Goal: Task Accomplishment & Management: Manage account settings

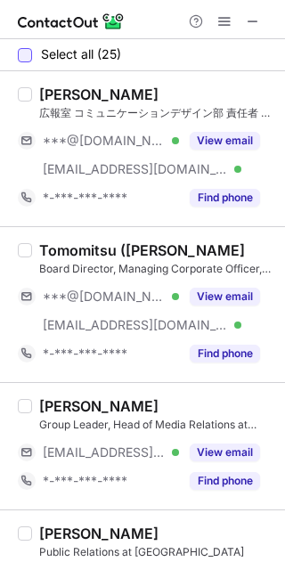
click at [28, 56] on div at bounding box center [25, 55] width 14 height 14
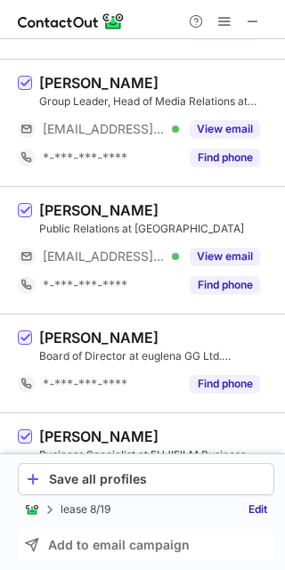
scroll to position [485, 0]
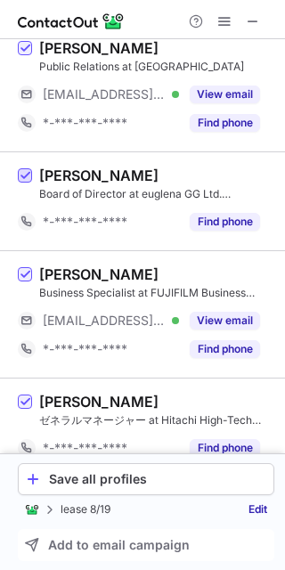
click at [28, 179] on span at bounding box center [25, 176] width 14 height 14
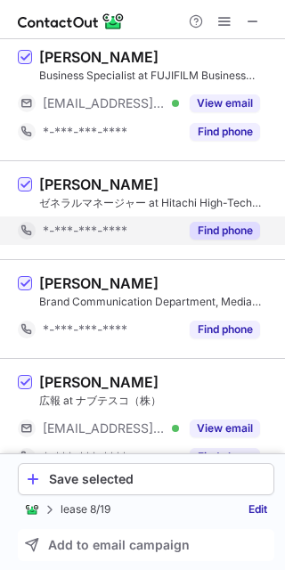
scroll to position [728, 0]
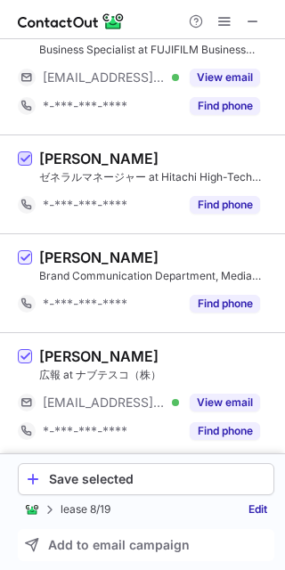
click at [25, 161] on span at bounding box center [25, 159] width 14 height 14
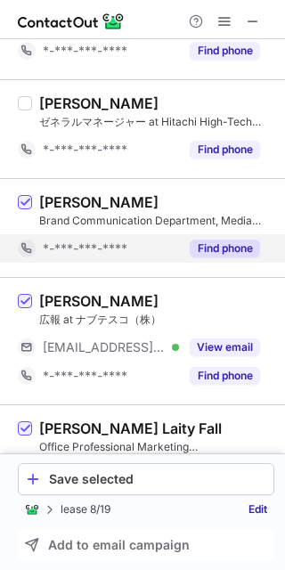
scroll to position [809, 0]
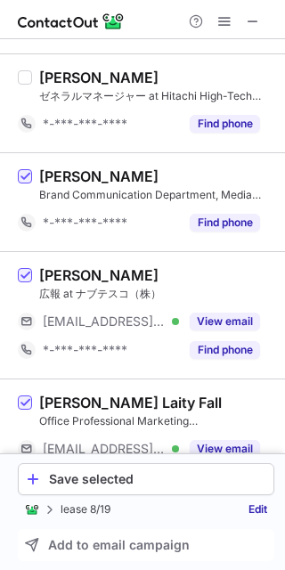
click at [34, 181] on div "Sayaka Soma Brand Communication Department, Media Relations Group at Resonac Ho…" at bounding box center [153, 201] width 242 height 69
click at [29, 177] on span at bounding box center [25, 177] width 14 height 14
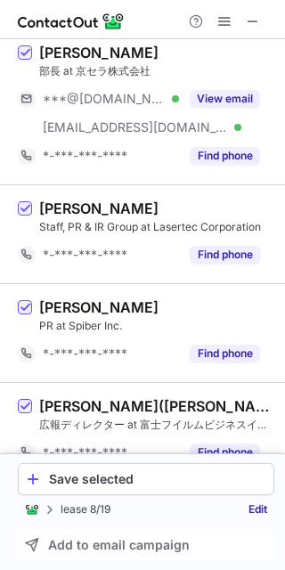
scroll to position [1537, 0]
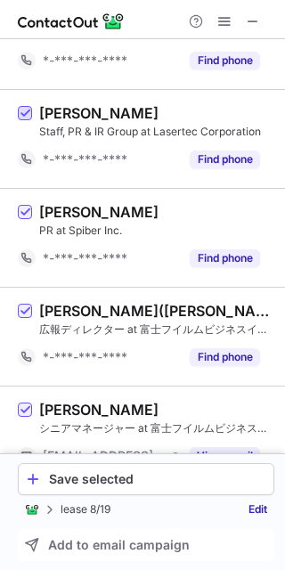
click at [24, 109] on span at bounding box center [25, 114] width 14 height 14
click at [26, 206] on span at bounding box center [25, 213] width 14 height 14
click at [22, 304] on span at bounding box center [25, 311] width 14 height 14
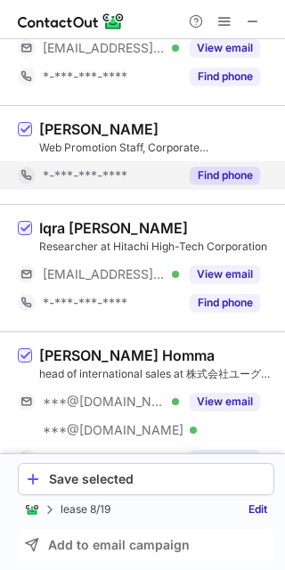
scroll to position [2427, 0]
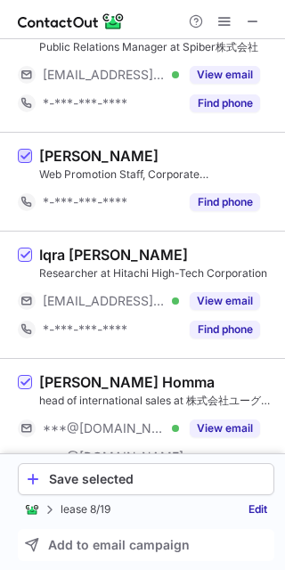
click at [28, 151] on span at bounding box center [25, 157] width 14 height 14
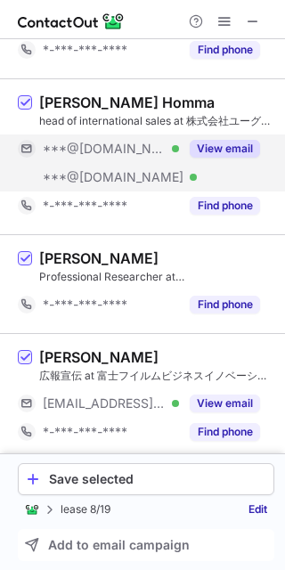
scroll to position [2707, 0]
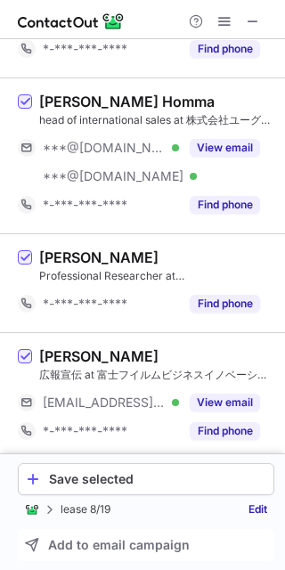
click at [23, 260] on label at bounding box center [25, 282] width 14 height 69
click at [27, 250] on div at bounding box center [25, 257] width 14 height 14
click at [23, 251] on span at bounding box center [25, 258] width 14 height 14
click at [255, 512] on link "Edit" at bounding box center [257, 509] width 33 height 18
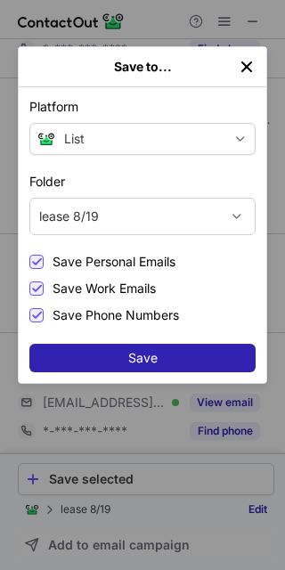
click at [119, 222] on div "lease 8/19" at bounding box center [124, 216] width 189 height 28
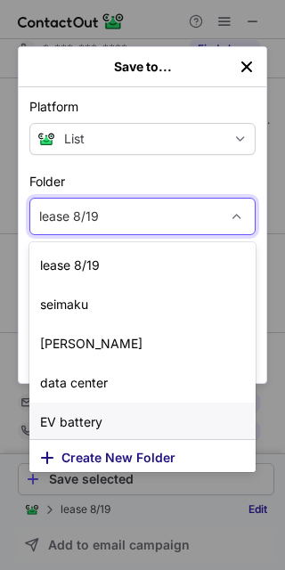
click at [132, 459] on span "Create New Folder" at bounding box center [118, 457] width 114 height 14
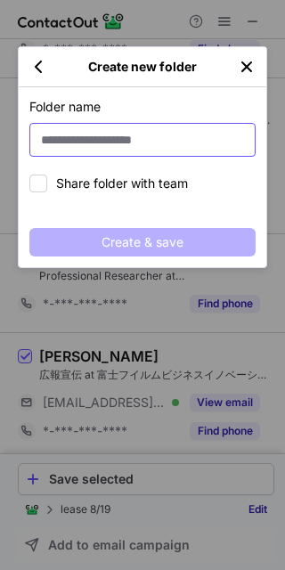
click at [107, 134] on input at bounding box center [142, 140] width 226 height 34
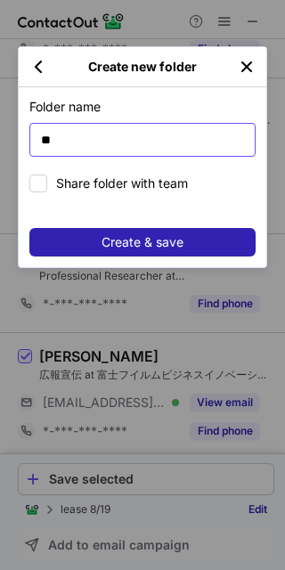
type input "*"
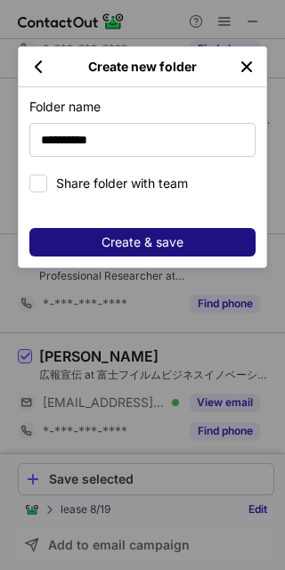
type input "**********"
click at [158, 239] on span "Create & save" at bounding box center [142, 242] width 82 height 14
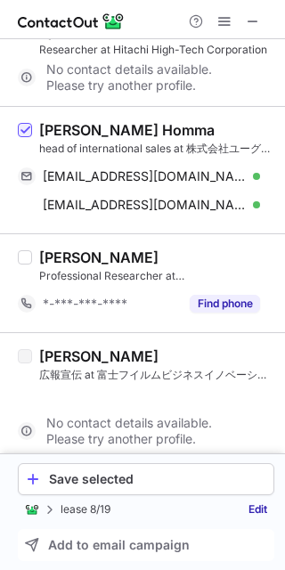
scroll to position [2252, 0]
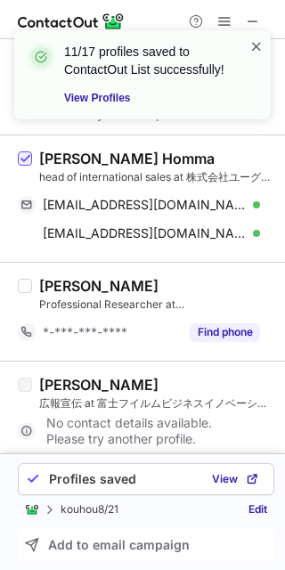
click at [253, 43] on span at bounding box center [256, 46] width 14 height 18
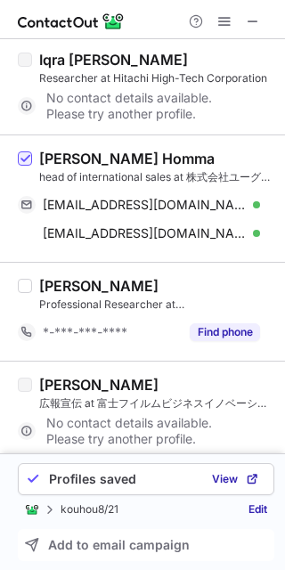
click at [252, 19] on span at bounding box center [253, 21] width 14 height 14
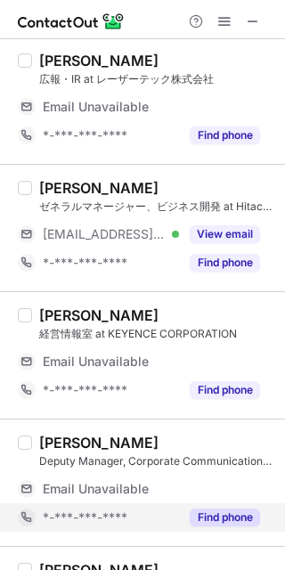
scroll to position [0, 0]
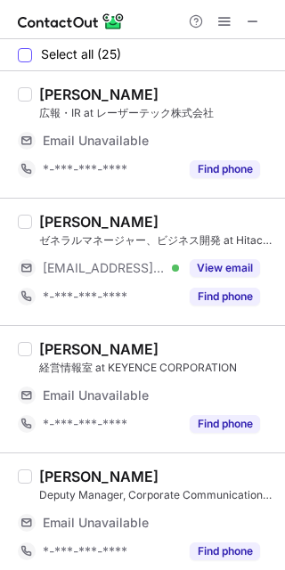
click at [33, 55] on label "Select all (25)" at bounding box center [69, 54] width 103 height 14
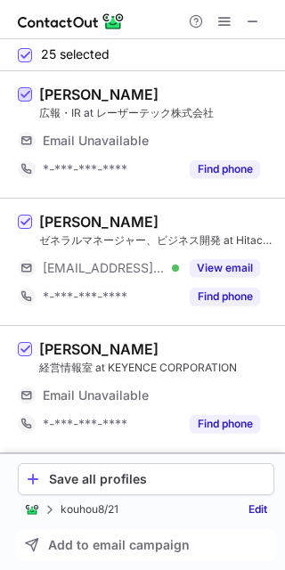
click at [20, 91] on span at bounding box center [25, 95] width 14 height 14
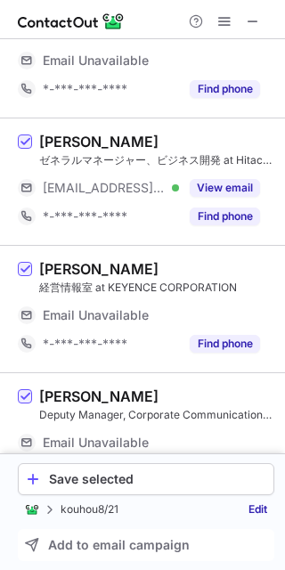
scroll to position [161, 0]
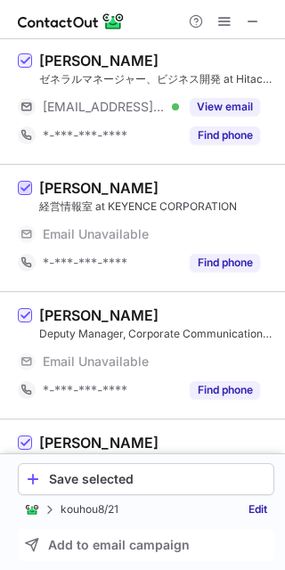
click at [25, 188] on span at bounding box center [25, 189] width 14 height 14
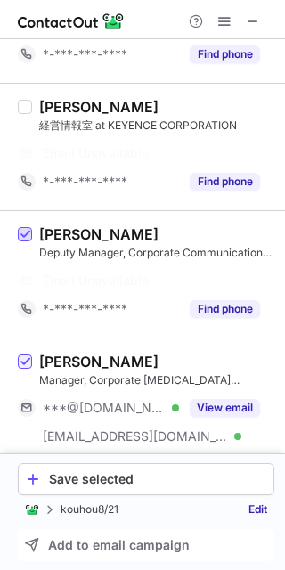
click at [20, 231] on span at bounding box center [25, 235] width 14 height 14
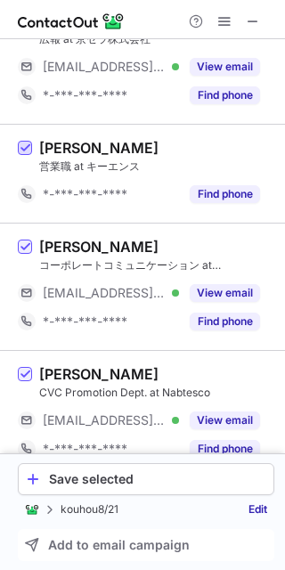
click at [31, 145] on span at bounding box center [25, 149] width 14 height 14
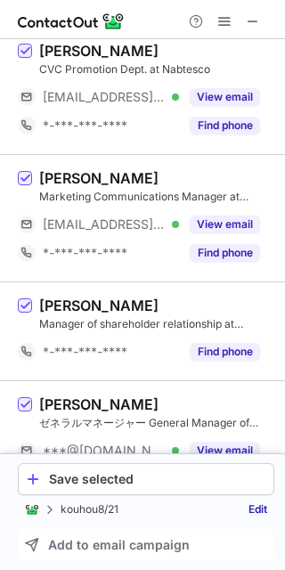
scroll to position [1185, 0]
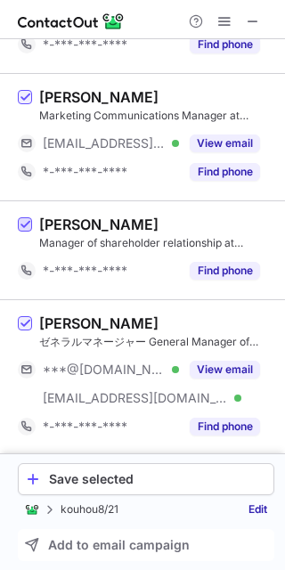
click at [22, 219] on span at bounding box center [25, 225] width 14 height 14
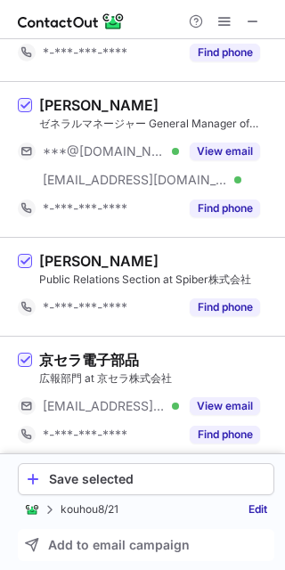
scroll to position [1428, 0]
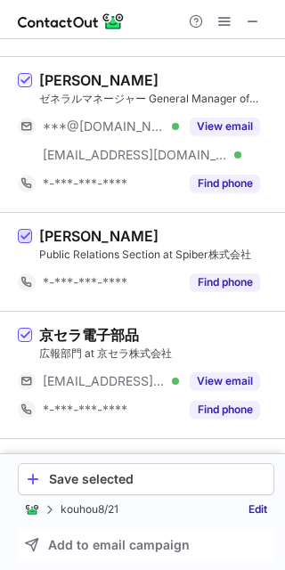
click at [27, 236] on span at bounding box center [25, 237] width 14 height 14
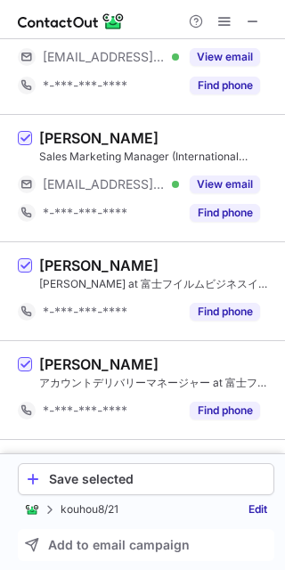
scroll to position [1832, 0]
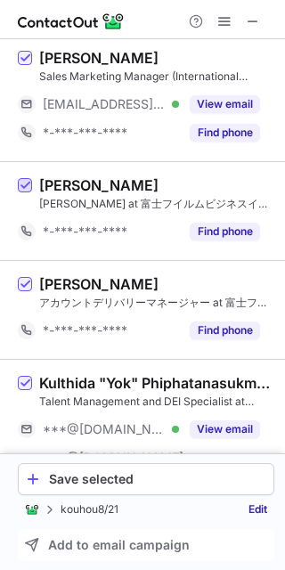
click at [22, 182] on span at bounding box center [25, 186] width 14 height 14
click at [22, 278] on span at bounding box center [25, 285] width 14 height 14
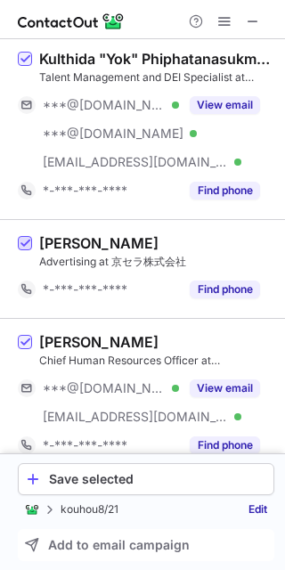
click at [24, 241] on span at bounding box center [25, 244] width 14 height 14
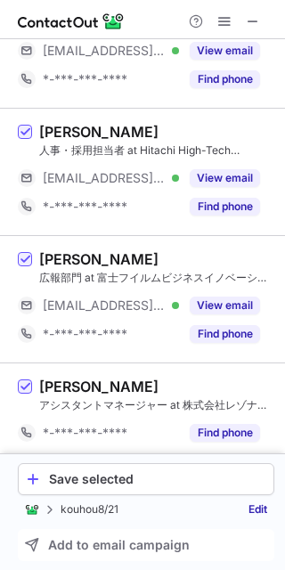
scroll to position [2650, 0]
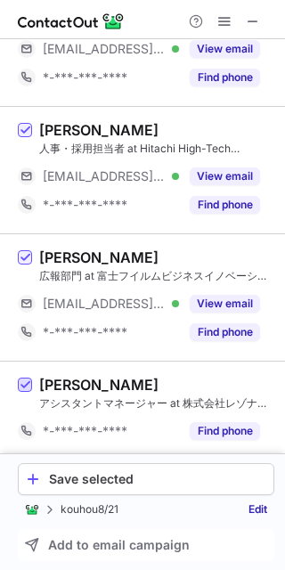
click at [28, 378] on span at bounding box center [25, 385] width 14 height 14
click at [153, 478] on div "Save selected" at bounding box center [157, 479] width 217 height 14
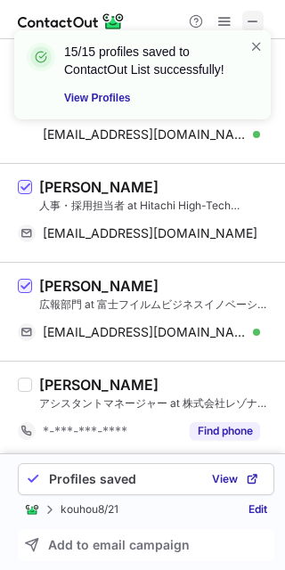
scroll to position [2264, 0]
click at [254, 30] on div "15/15 profiles saved to ContactOut List successfully! View Profiles" at bounding box center [142, 74] width 256 height 89
click at [255, 42] on span at bounding box center [256, 46] width 14 height 18
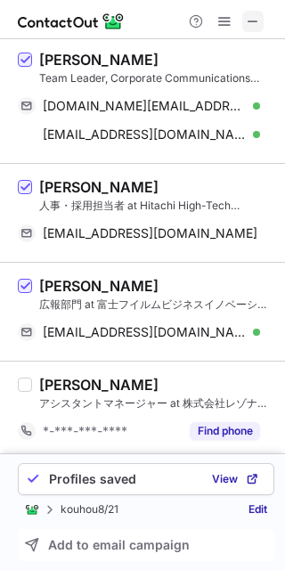
scroll to position [2236, 0]
click at [250, 20] on span at bounding box center [253, 21] width 14 height 14
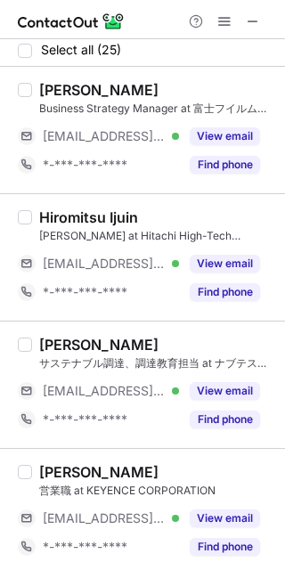
scroll to position [0, 0]
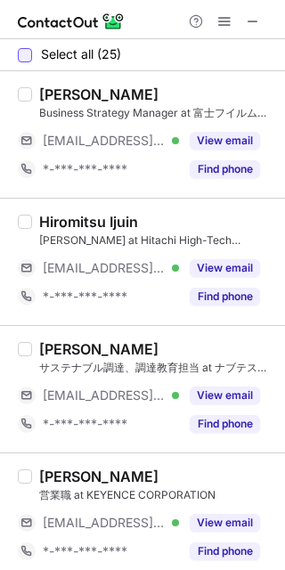
click at [28, 58] on div at bounding box center [25, 55] width 14 height 14
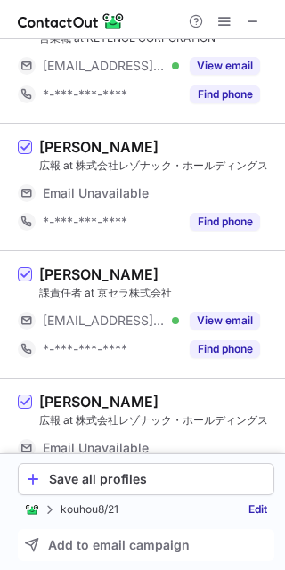
scroll to position [485, 0]
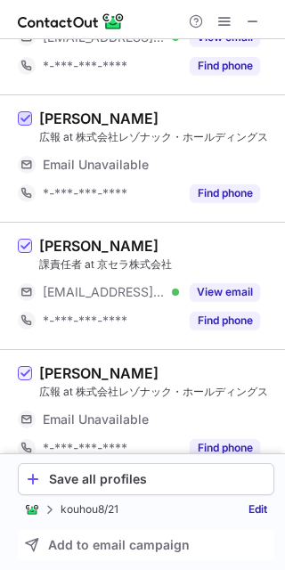
click at [20, 115] on span at bounding box center [25, 119] width 14 height 14
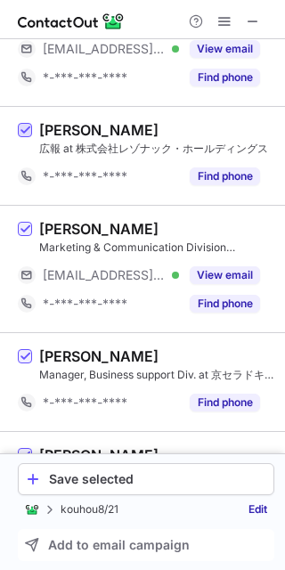
click at [23, 129] on span at bounding box center [25, 131] width 14 height 14
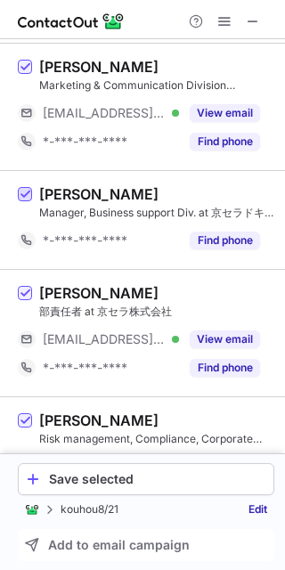
click at [21, 195] on span at bounding box center [25, 195] width 14 height 14
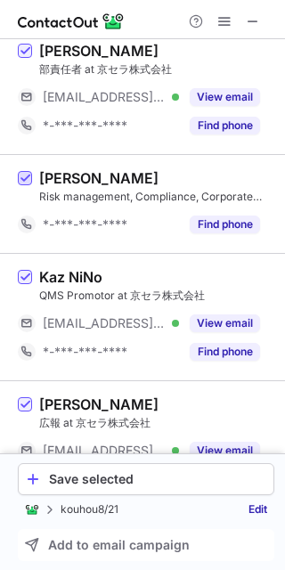
click at [23, 177] on span at bounding box center [25, 179] width 14 height 14
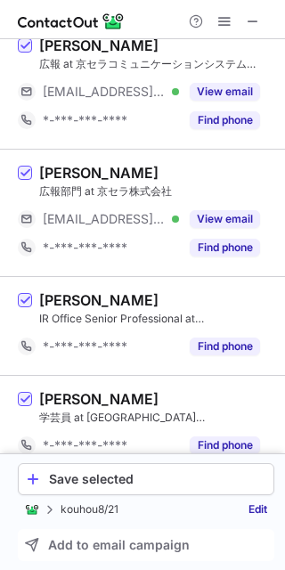
scroll to position [1752, 0]
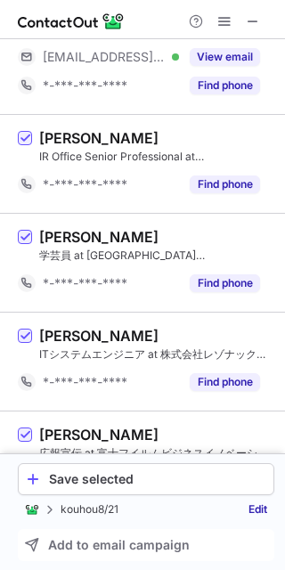
click at [22, 142] on label at bounding box center [25, 163] width 14 height 69
click at [34, 235] on div "山田隆行 学芸員 at 京都市京セラ美術館事業企画推進室（株式会社長谷 ビルクリエイティブチーム所属） *-***-***-**** Find phone" at bounding box center [153, 262] width 242 height 69
click at [25, 237] on span at bounding box center [25, 238] width 14 height 14
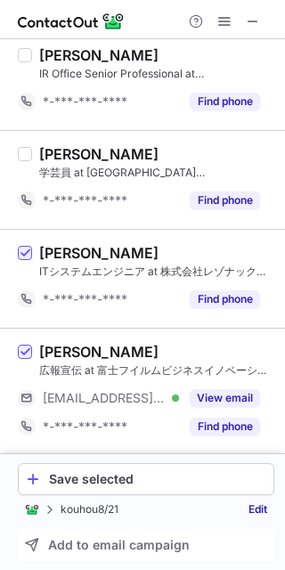
scroll to position [1913, 0]
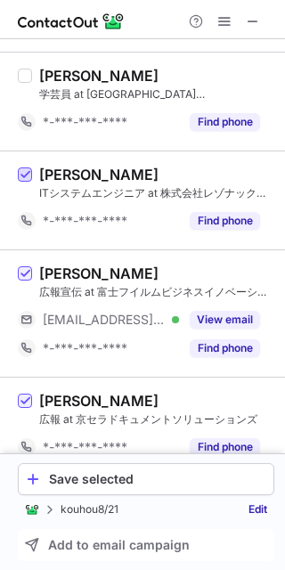
click at [27, 176] on span at bounding box center [25, 175] width 14 height 14
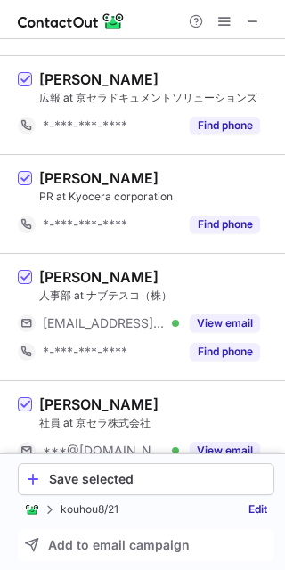
scroll to position [2237, 0]
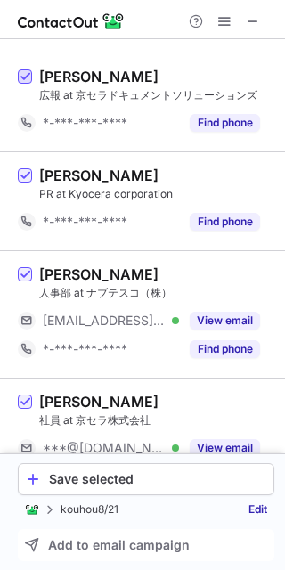
click at [28, 75] on span at bounding box center [25, 77] width 14 height 14
click at [26, 169] on span at bounding box center [25, 176] width 14 height 14
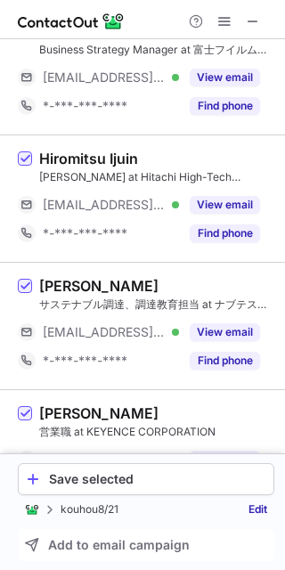
scroll to position [0, 0]
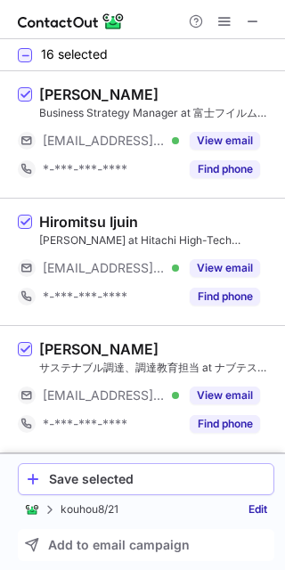
click at [121, 472] on div "Save selected" at bounding box center [157, 479] width 217 height 14
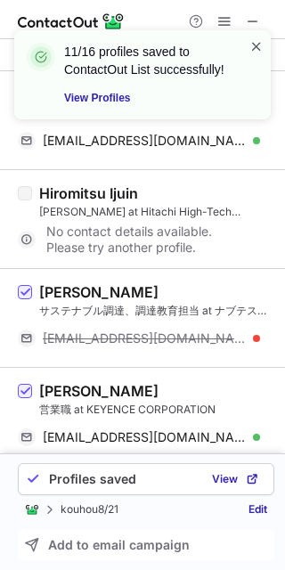
click at [259, 51] on span at bounding box center [256, 46] width 14 height 18
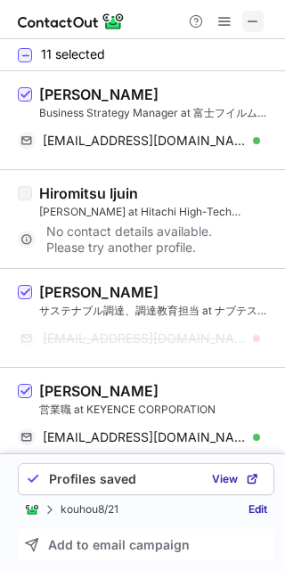
click at [253, 19] on span at bounding box center [253, 21] width 14 height 14
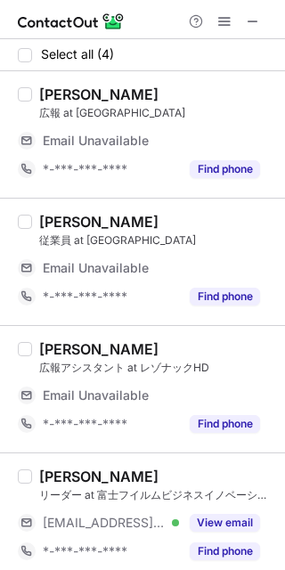
scroll to position [9, 0]
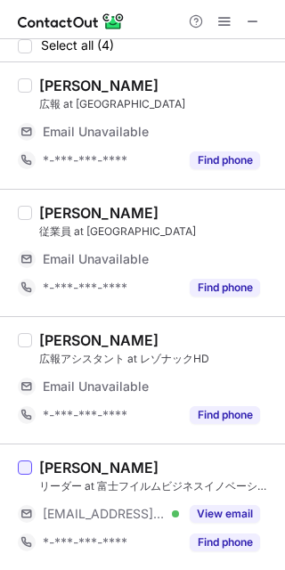
click at [29, 473] on div at bounding box center [25, 467] width 14 height 14
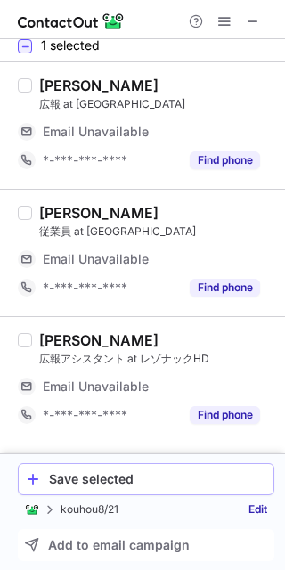
click at [165, 489] on button "Save selected" at bounding box center [146, 479] width 256 height 32
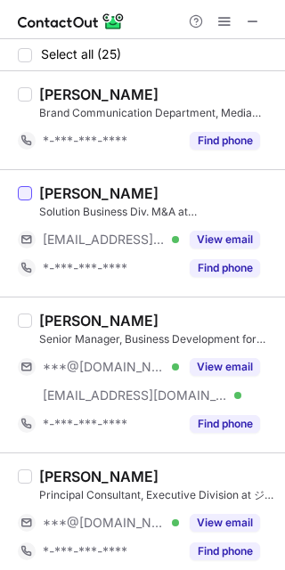
click at [22, 190] on div at bounding box center [25, 193] width 14 height 14
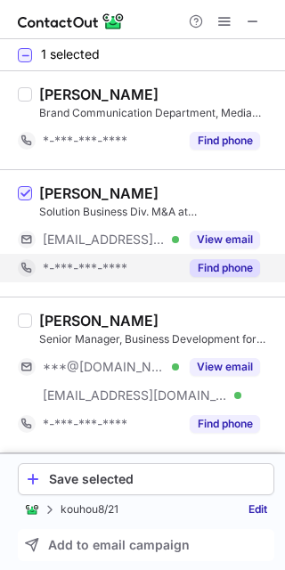
scroll to position [80, 0]
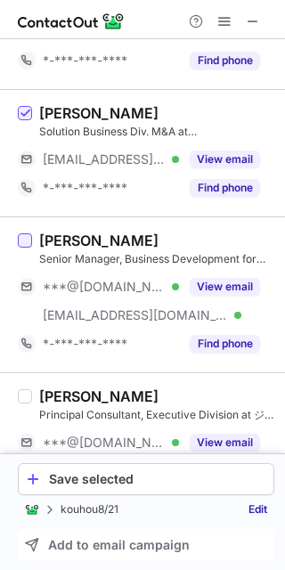
click at [25, 234] on div at bounding box center [25, 240] width 14 height 14
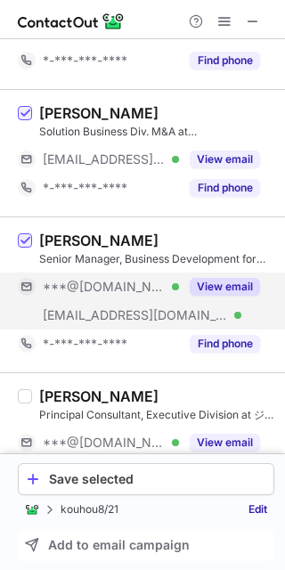
scroll to position [242, 0]
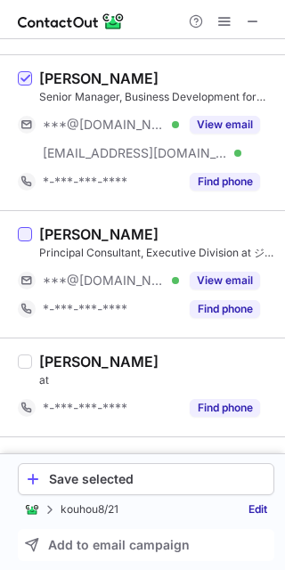
click at [28, 233] on div at bounding box center [25, 234] width 14 height 14
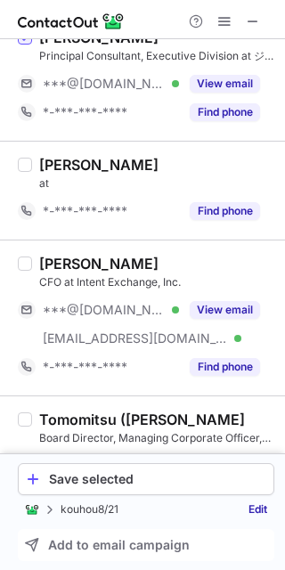
scroll to position [485, 0]
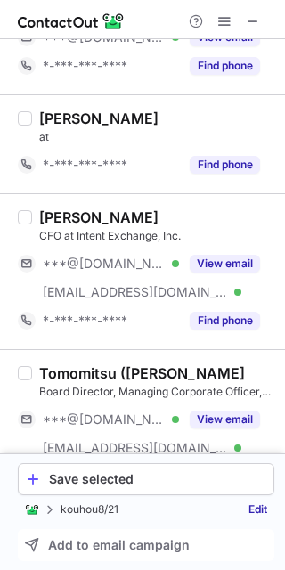
click at [29, 224] on label at bounding box center [25, 271] width 14 height 126
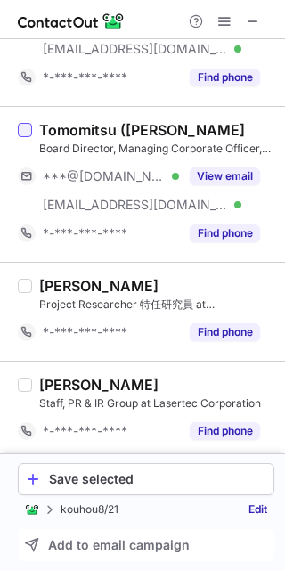
click at [22, 130] on div at bounding box center [25, 130] width 14 height 14
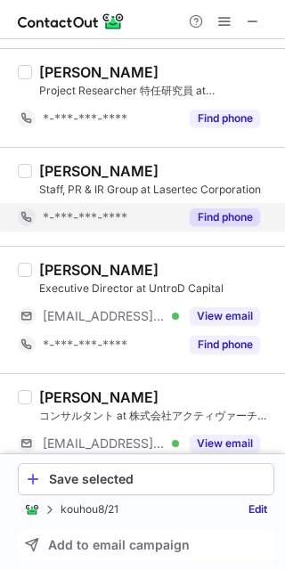
scroll to position [970, 0]
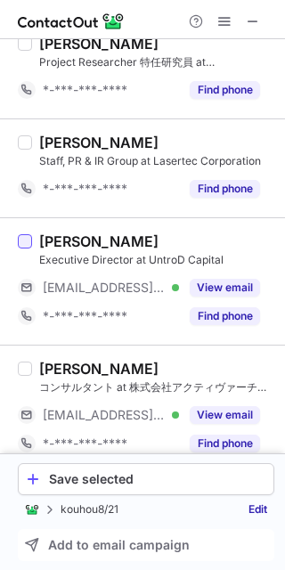
click at [21, 237] on div at bounding box center [25, 241] width 14 height 14
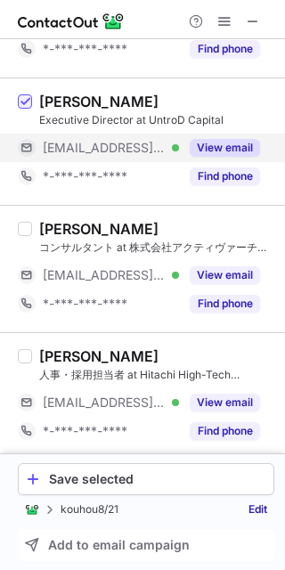
scroll to position [1213, 0]
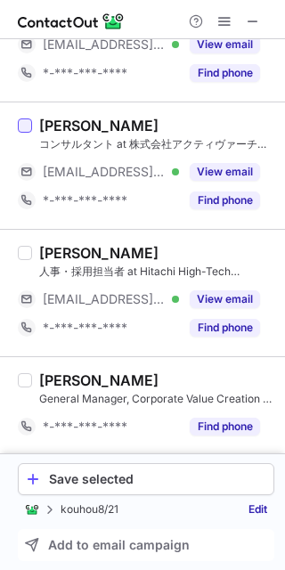
click at [18, 127] on div at bounding box center [25, 125] width 14 height 14
click at [28, 246] on div at bounding box center [25, 253] width 14 height 14
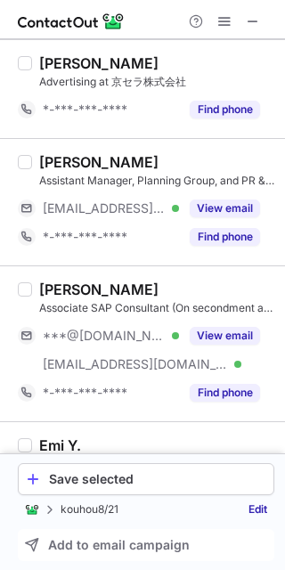
scroll to position [1860, 0]
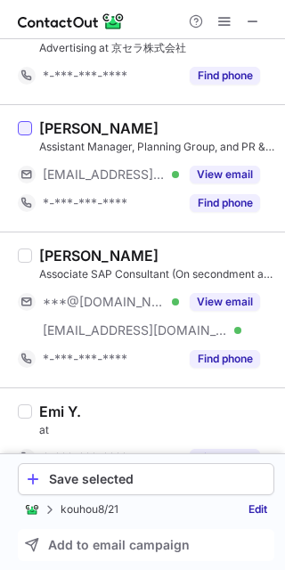
click at [26, 121] on div at bounding box center [25, 128] width 14 height 14
click at [24, 248] on div at bounding box center [25, 255] width 14 height 14
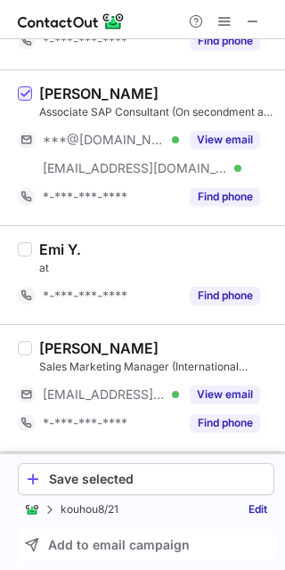
scroll to position [2184, 0]
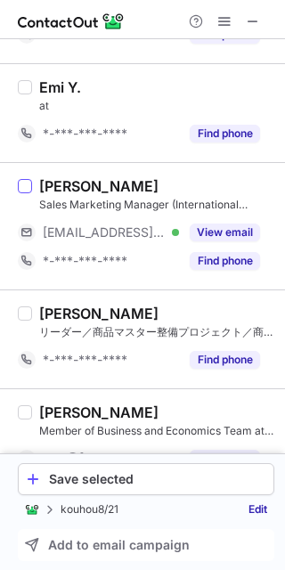
click at [18, 180] on label at bounding box center [25, 186] width 14 height 14
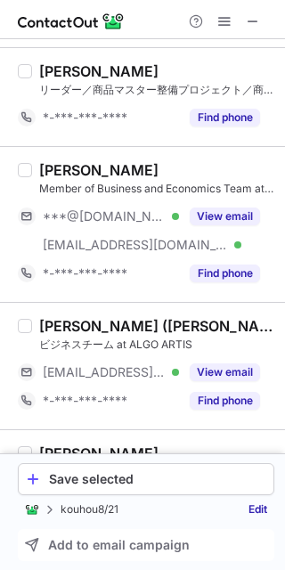
scroll to position [2427, 0]
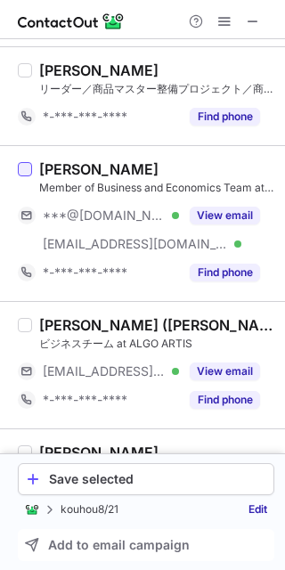
click at [19, 162] on div at bounding box center [25, 169] width 14 height 14
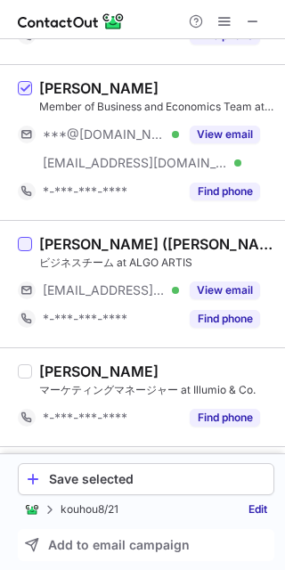
click at [26, 237] on div at bounding box center [25, 244] width 14 height 14
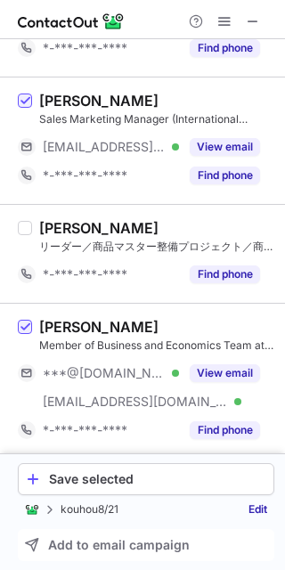
scroll to position [1865, 0]
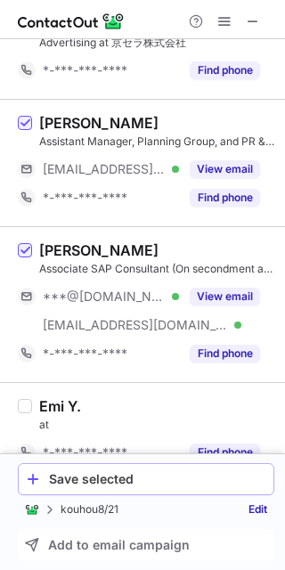
click at [157, 473] on div "Save selected" at bounding box center [157, 479] width 217 height 14
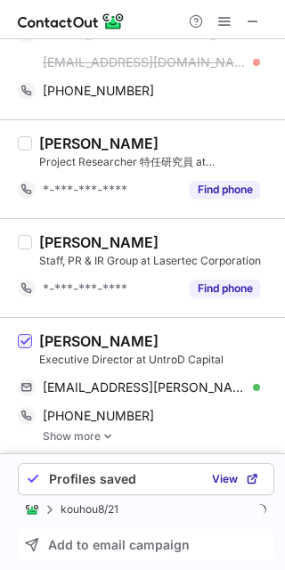
scroll to position [769, 0]
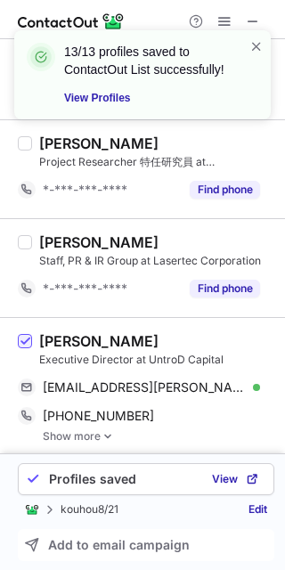
click at [258, 54] on span at bounding box center [256, 46] width 14 height 18
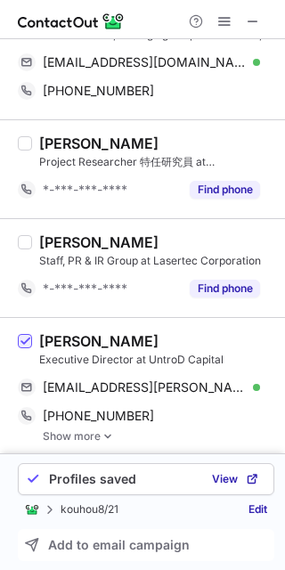
click at [258, 48] on span at bounding box center [256, 46] width 14 height 18
click at [250, 12] on div "13/13 profiles saved to ContactOut List successfully! View Profiles" at bounding box center [142, 30] width 285 height 36
click at [250, 22] on span at bounding box center [253, 21] width 14 height 14
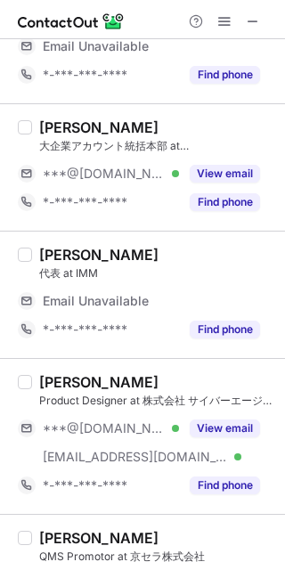
scroll to position [0, 0]
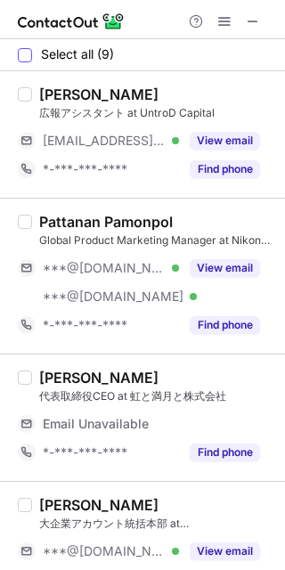
click at [59, 60] on span "Select all (9)" at bounding box center [77, 54] width 73 height 14
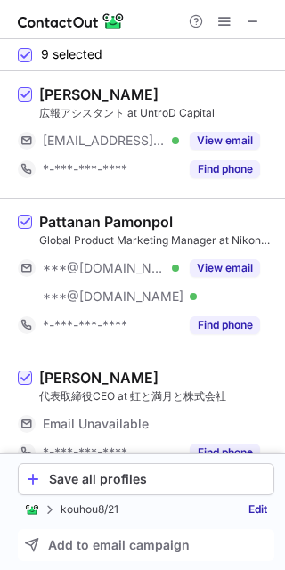
scroll to position [161, 0]
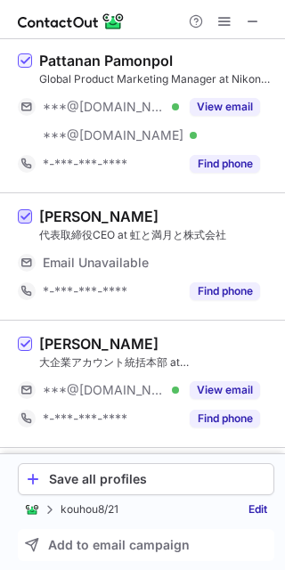
click at [29, 216] on span at bounding box center [25, 217] width 14 height 14
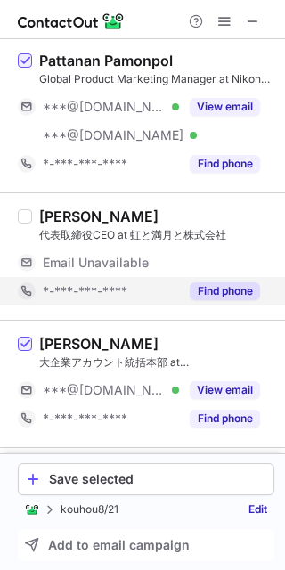
scroll to position [404, 0]
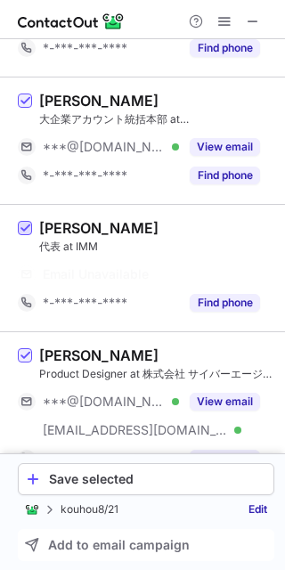
click at [29, 231] on span at bounding box center [25, 229] width 14 height 14
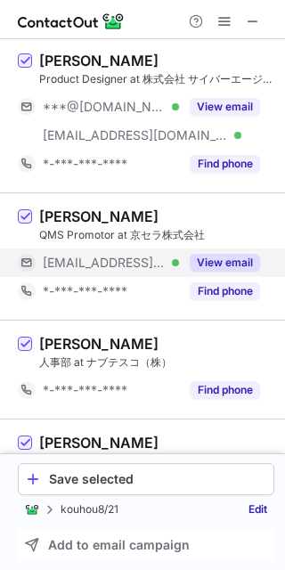
scroll to position [703, 0]
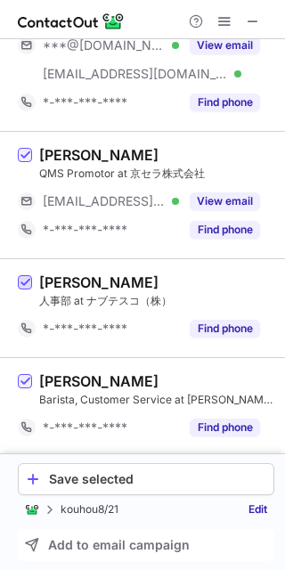
click at [25, 278] on span at bounding box center [25, 283] width 14 height 14
click at [26, 383] on span at bounding box center [25, 382] width 14 height 14
click at [112, 483] on div "Save selected" at bounding box center [157, 479] width 217 height 14
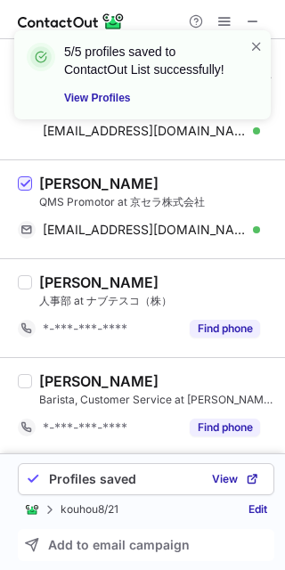
scroll to position [561, 0]
click at [220, 22] on div "5/5 profiles saved to ContactOut List successfully! View Profiles" at bounding box center [142, 81] width 285 height 139
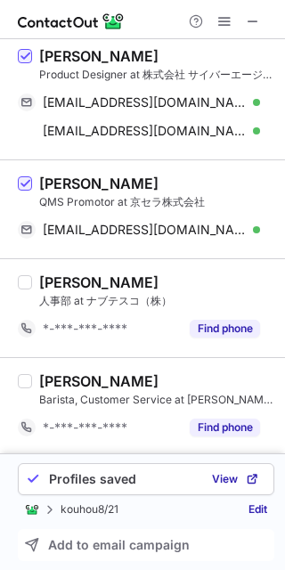
click at [224, 20] on div "5/5 profiles saved to ContactOut List successfully! View Profiles" at bounding box center [142, 81] width 285 height 139
click at [224, 20] on span at bounding box center [224, 21] width 14 height 14
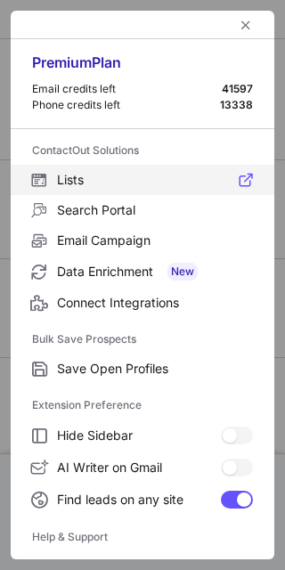
click at [61, 178] on span "Lists" at bounding box center [155, 180] width 196 height 16
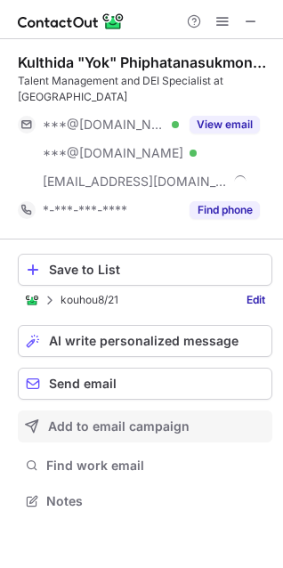
scroll to position [488, 283]
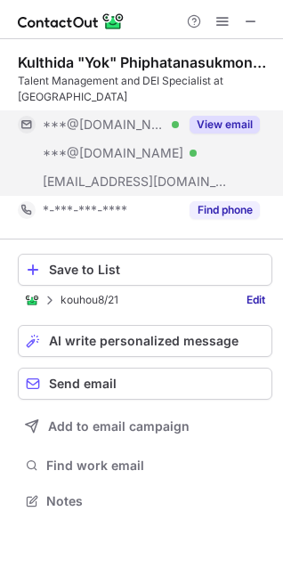
click at [231, 122] on button "View email" at bounding box center [225, 125] width 70 height 18
